Goal: Navigation & Orientation: Find specific page/section

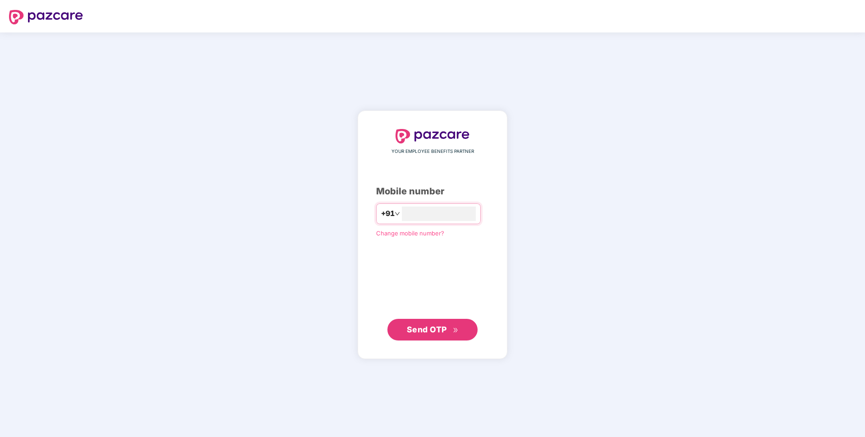
type input "**********"
click at [418, 325] on span "Send OTP" at bounding box center [427, 328] width 40 height 9
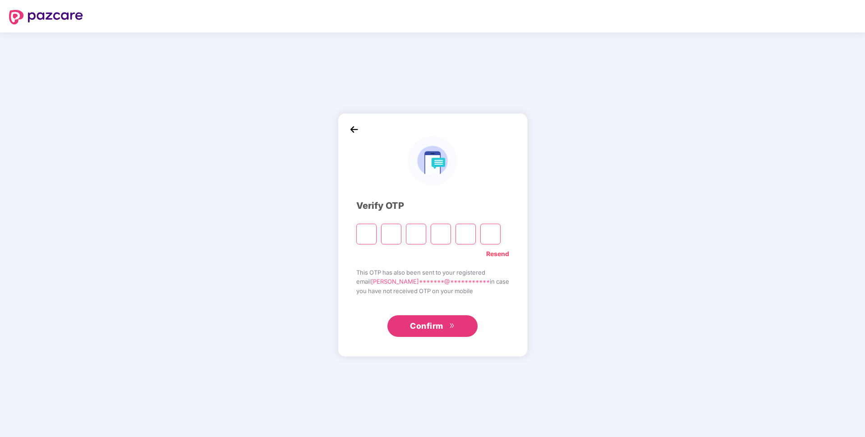
paste input "*"
type input "*"
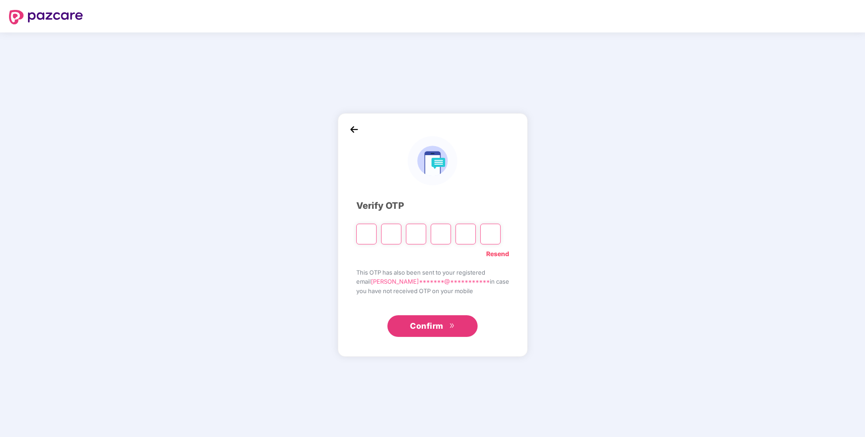
type input "*"
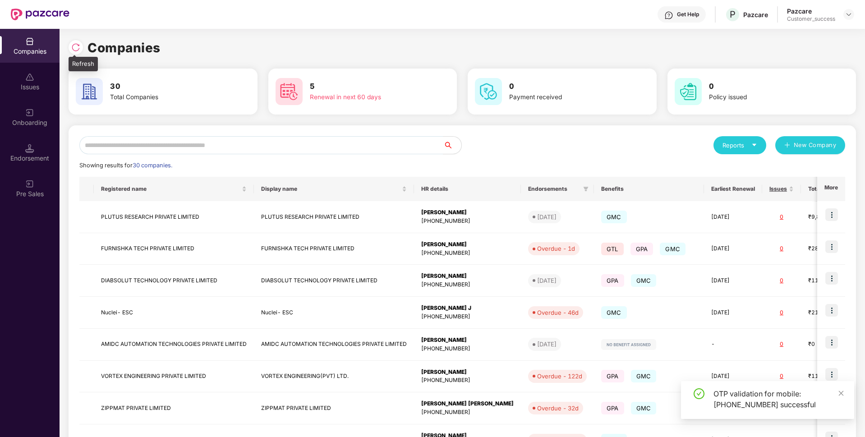
click at [75, 45] on img at bounding box center [75, 47] width 9 height 9
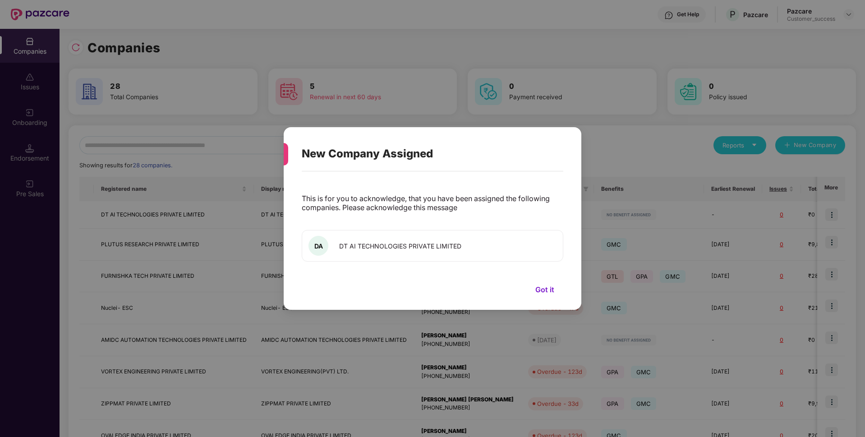
click at [545, 291] on button "Got it" at bounding box center [544, 290] width 37 height 14
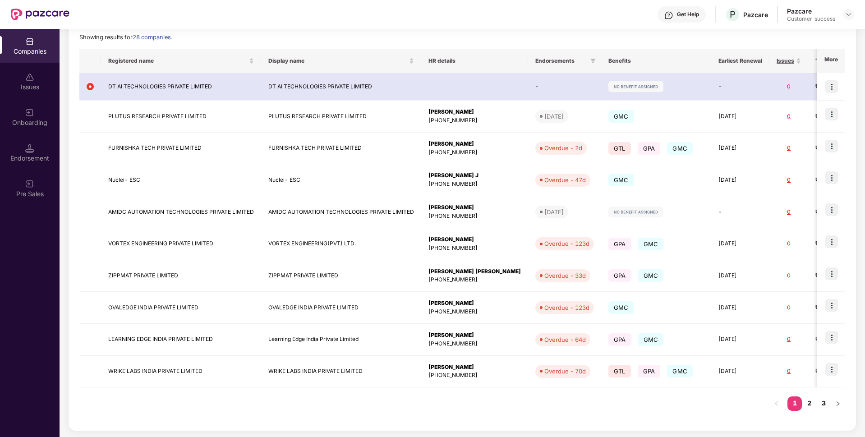
scroll to position [129, 0]
click at [806, 406] on link "2" at bounding box center [808, 402] width 14 height 14
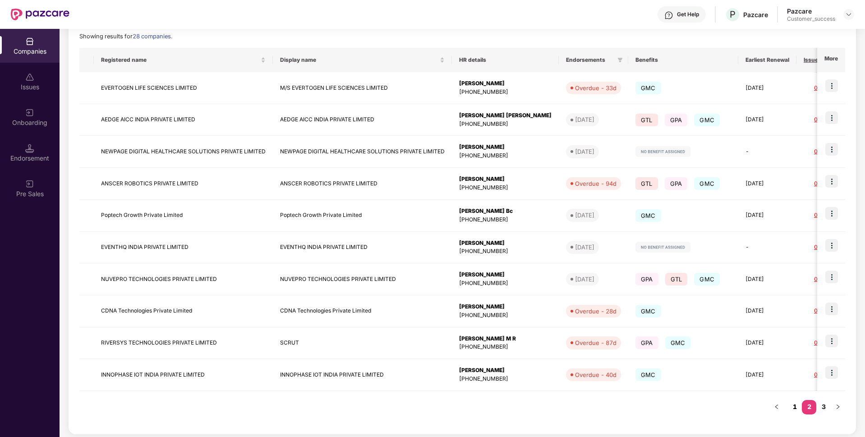
click at [793, 405] on link "1" at bounding box center [794, 407] width 14 height 14
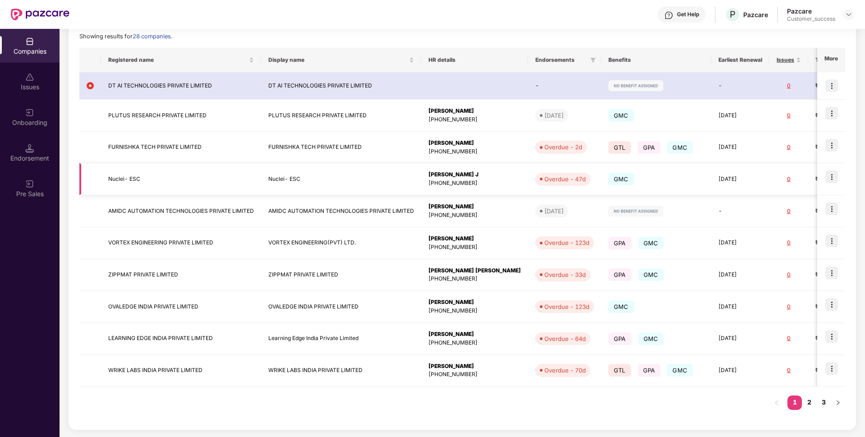
scroll to position [0, 0]
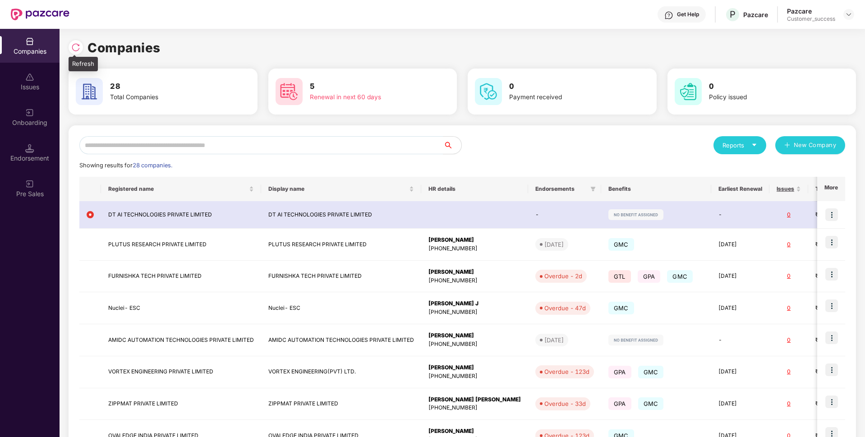
click at [76, 47] on img at bounding box center [75, 47] width 9 height 9
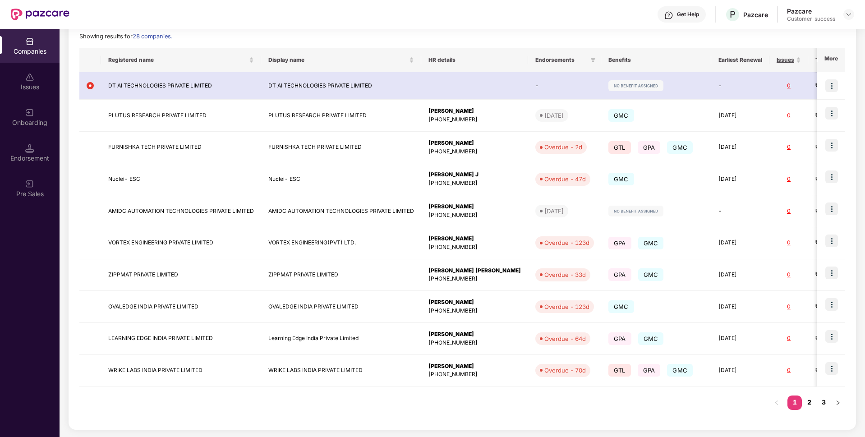
click at [805, 399] on link "2" at bounding box center [808, 402] width 14 height 14
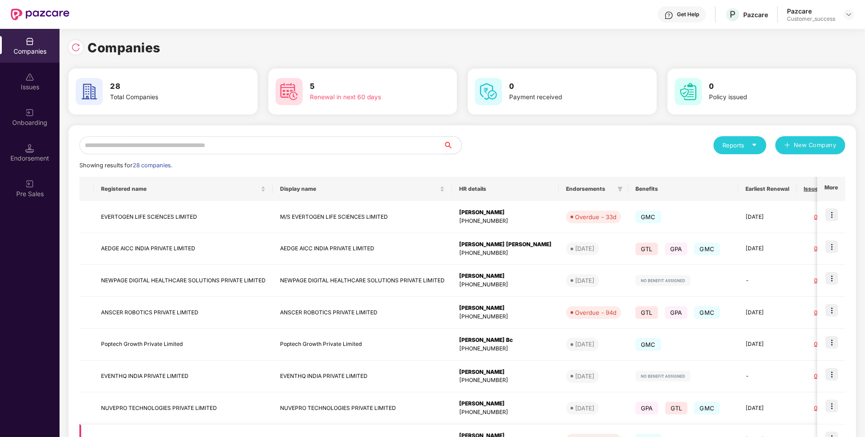
scroll to position [133, 0]
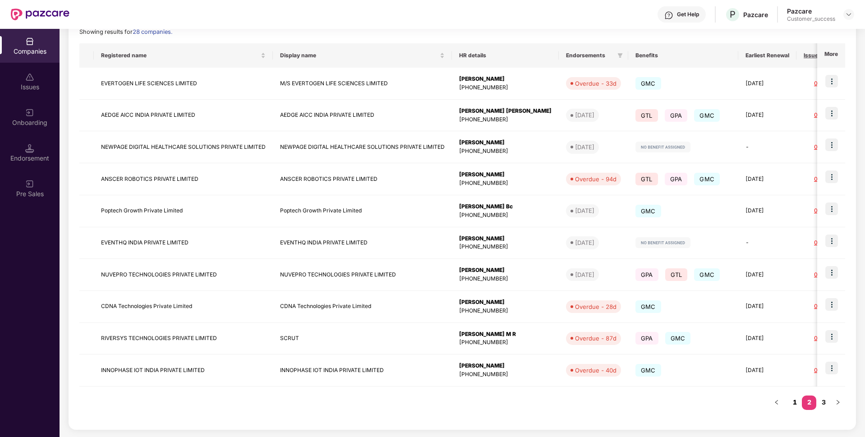
click at [792, 405] on link "1" at bounding box center [794, 402] width 14 height 14
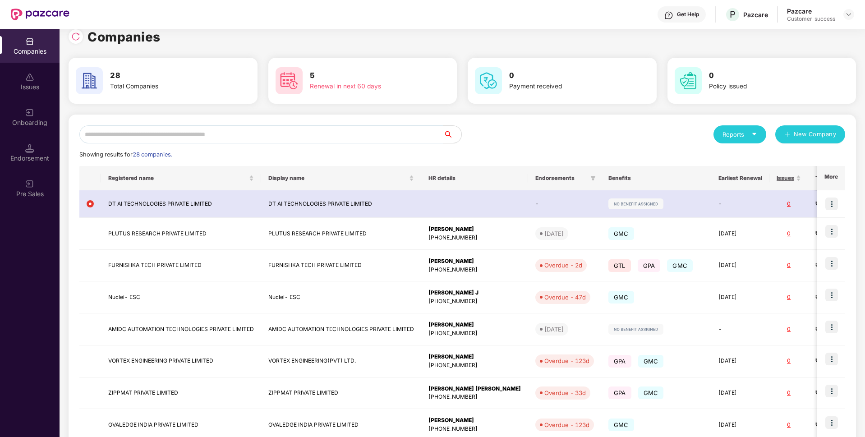
scroll to position [0, 0]
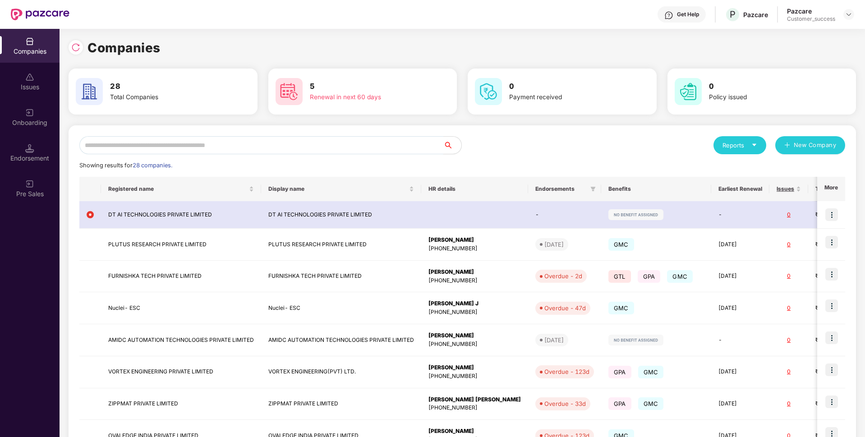
click at [192, 140] on input "text" at bounding box center [261, 145] width 364 height 18
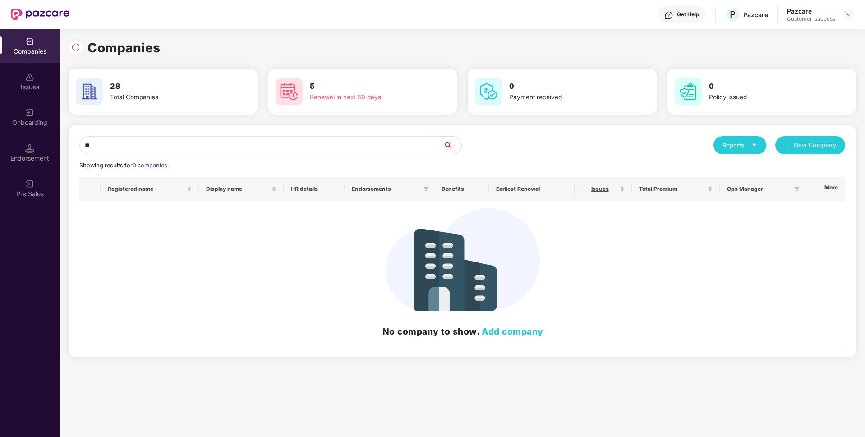
type input "*"
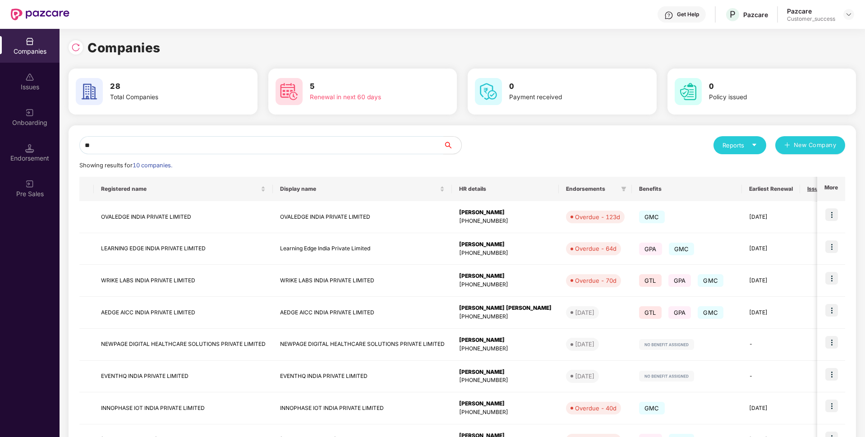
type input "*"
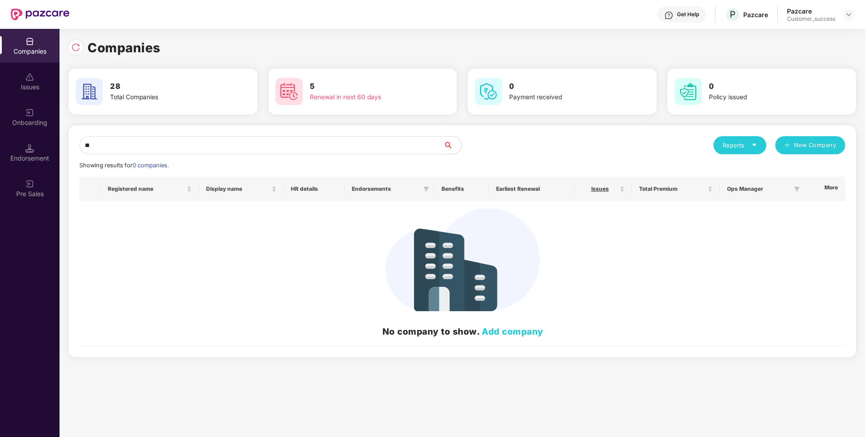
type input "*"
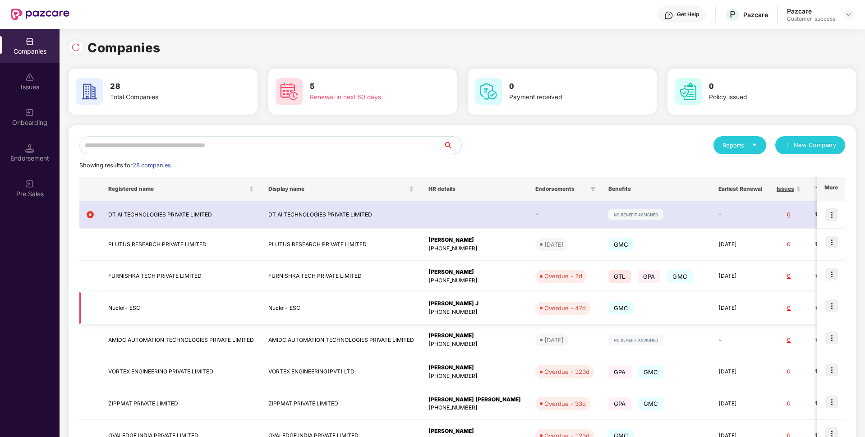
scroll to position [129, 0]
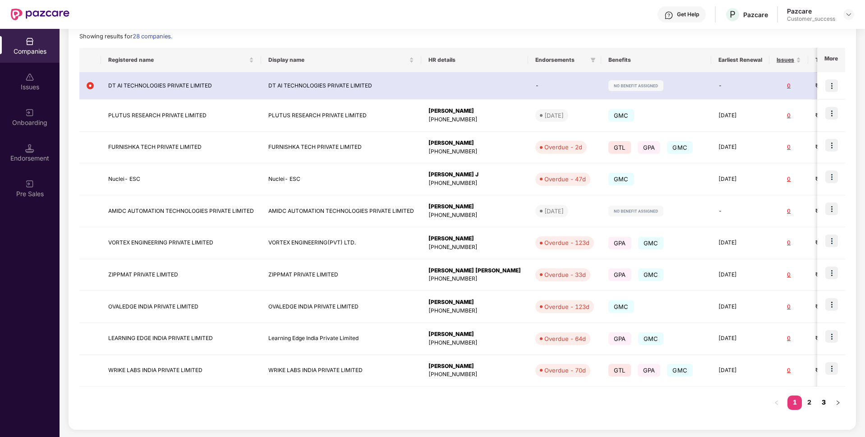
click at [826, 398] on link "3" at bounding box center [823, 402] width 14 height 14
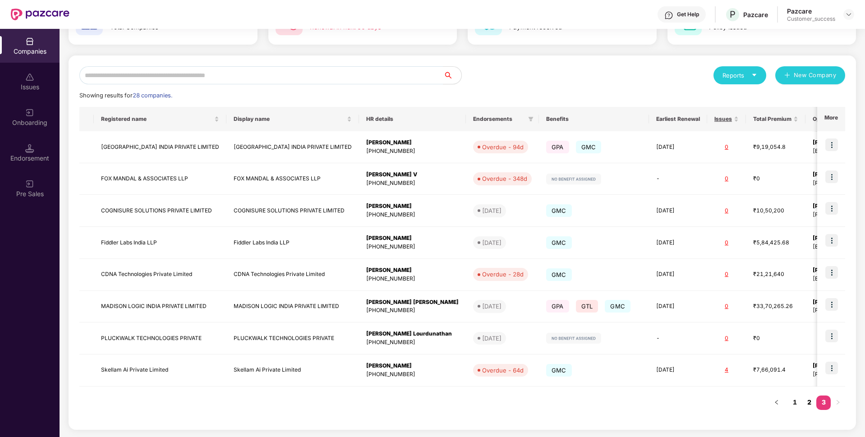
click at [809, 397] on link "2" at bounding box center [808, 402] width 14 height 14
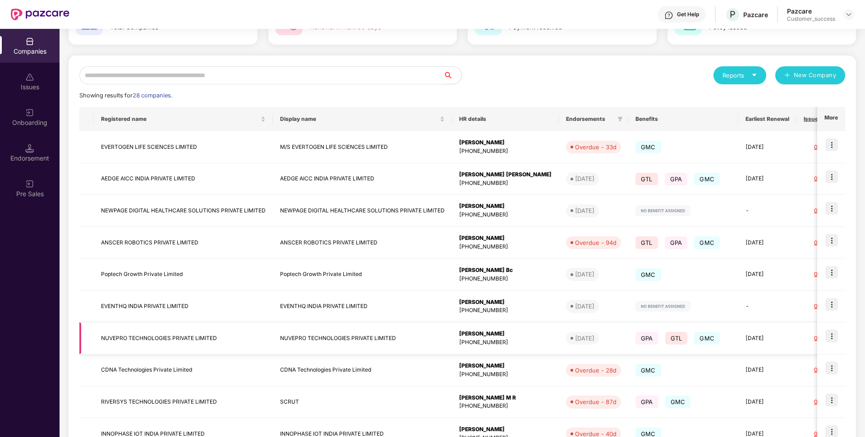
scroll to position [133, 0]
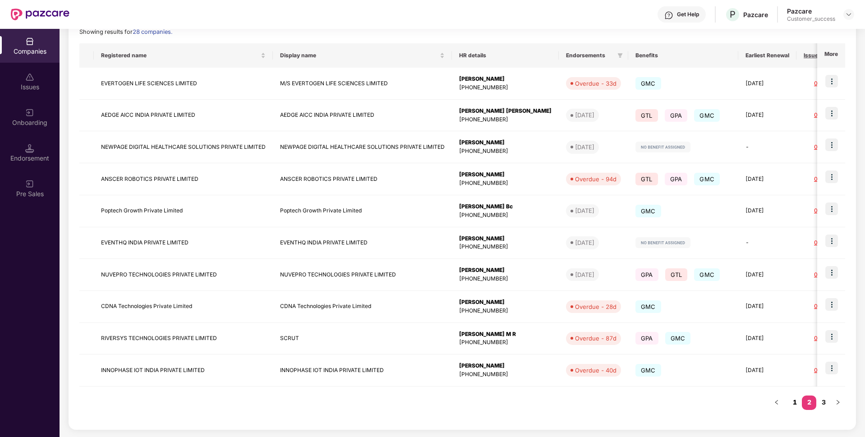
click at [792, 396] on link "1" at bounding box center [794, 402] width 14 height 14
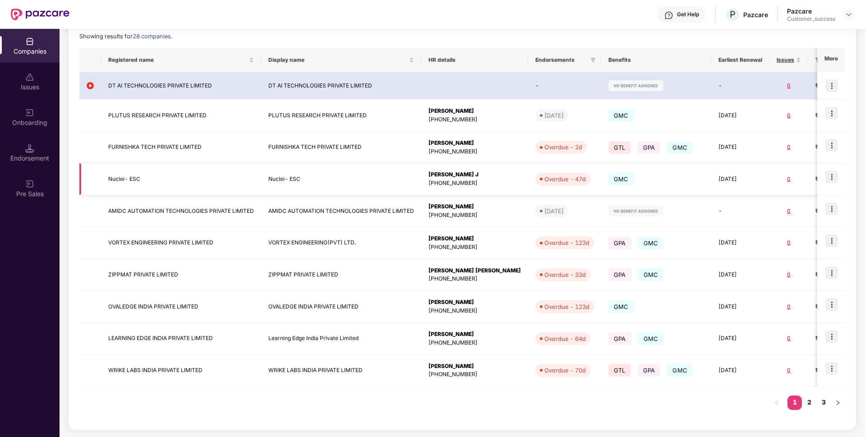
scroll to position [0, 0]
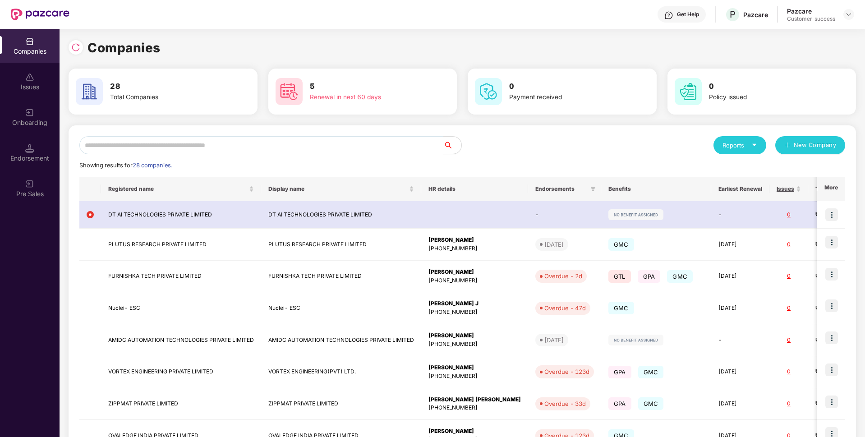
click at [340, 147] on input "text" at bounding box center [261, 145] width 364 height 18
type input "*"
click at [340, 147] on input "text" at bounding box center [261, 145] width 364 height 18
type input "*"
